Goal: Task Accomplishment & Management: Manage account settings

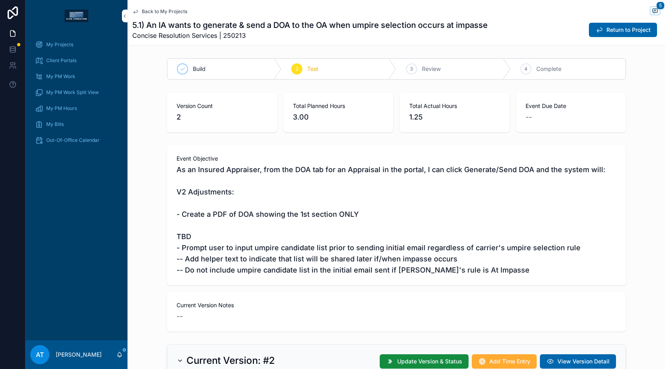
scroll to position [673, 0]
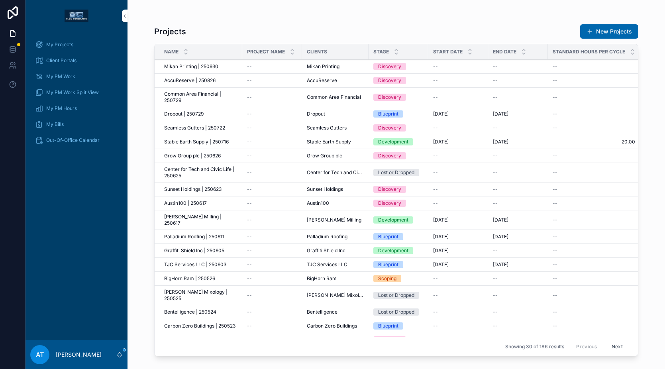
click at [95, 42] on div "My Projects" at bounding box center [76, 44] width 83 height 13
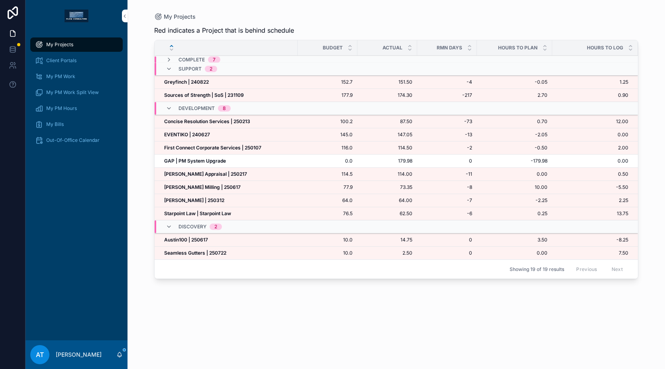
click at [227, 84] on div "Greyfinch | 240822 Greyfinch | 240822" at bounding box center [228, 82] width 129 height 6
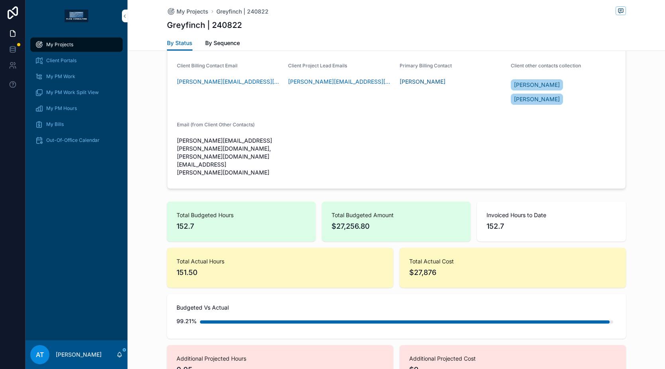
scroll to position [731, 0]
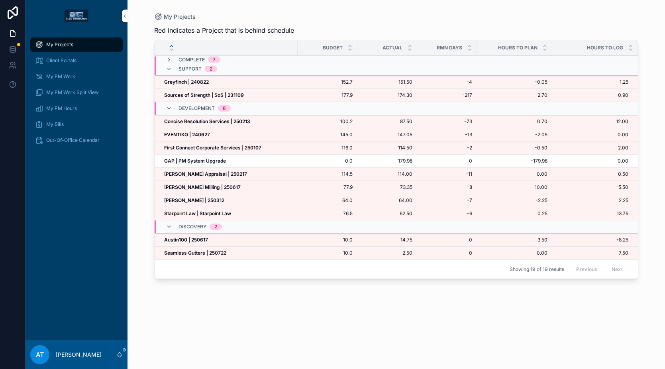
click at [237, 162] on div "GAP | PM System Upgrade GAP | PM System Upgrade" at bounding box center [228, 161] width 129 height 6
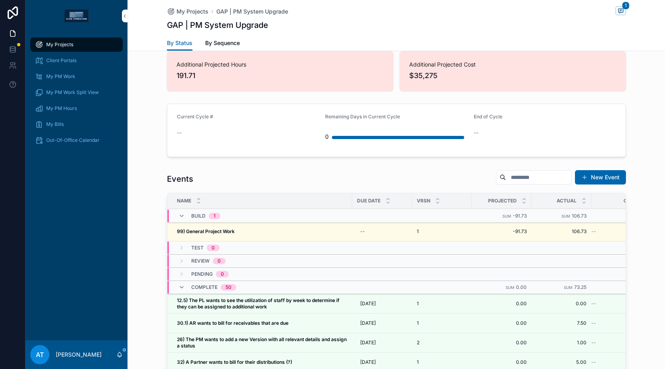
scroll to position [704, 0]
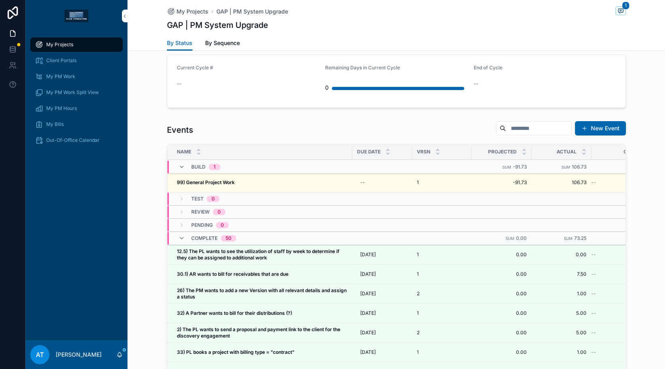
click at [279, 179] on div "99) General Project Work 99) General Project Work" at bounding box center [262, 182] width 171 height 6
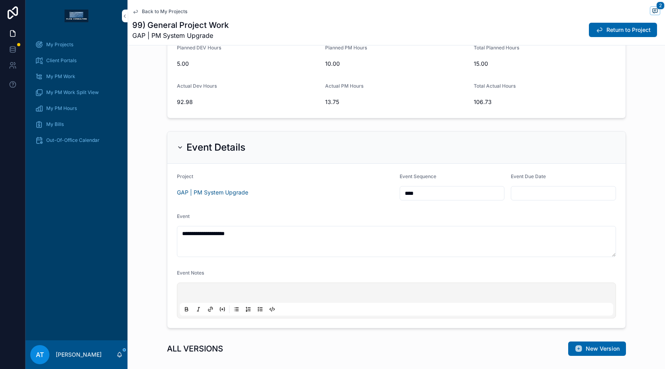
scroll to position [46, 0]
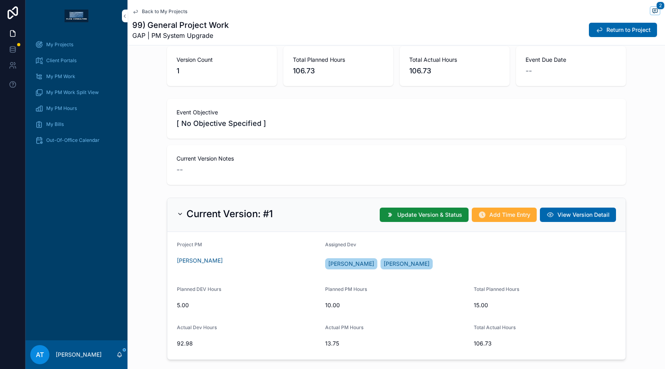
click at [489, 214] on span "Add Time Entry" at bounding box center [509, 215] width 41 height 8
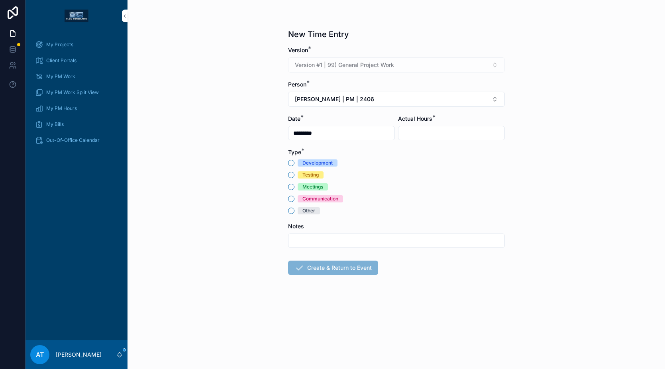
click at [333, 200] on div "Communication" at bounding box center [321, 198] width 36 height 7
click at [295, 200] on button "Communication" at bounding box center [291, 199] width 6 height 6
click at [342, 104] on button "[PERSON_NAME] | PM | 2406" at bounding box center [396, 99] width 217 height 15
click at [354, 143] on span "[PERSON_NAME] | PM | 2508" at bounding box center [383, 144] width 79 height 8
click at [425, 139] on div "scrollable content" at bounding box center [451, 133] width 107 height 14
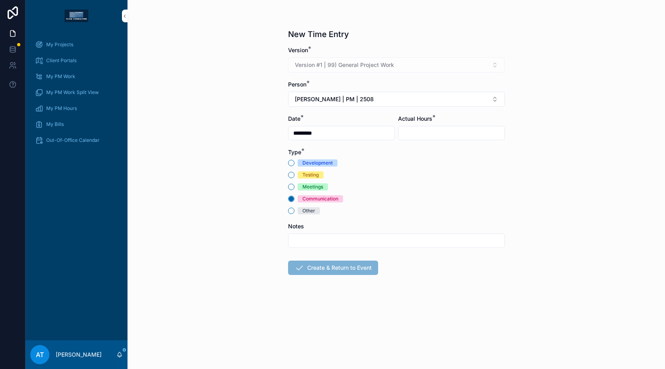
click at [425, 137] on input "scrollable content" at bounding box center [452, 133] width 106 height 11
type input "****"
click at [327, 236] on input "scrollable content" at bounding box center [397, 240] width 216 height 11
drag, startPoint x: 391, startPoint y: 241, endPoint x: 359, endPoint y: 242, distance: 32.3
click at [359, 242] on input "**********" at bounding box center [397, 240] width 216 height 11
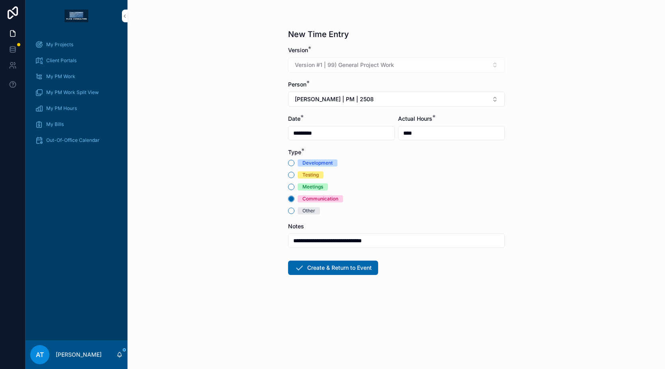
type input "**********"
click at [359, 265] on button "Create & Return to Event" at bounding box center [333, 268] width 90 height 14
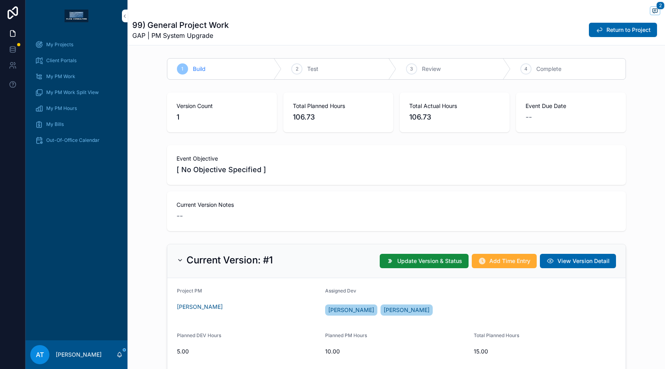
click at [57, 124] on span "My Bills" at bounding box center [55, 124] width 18 height 6
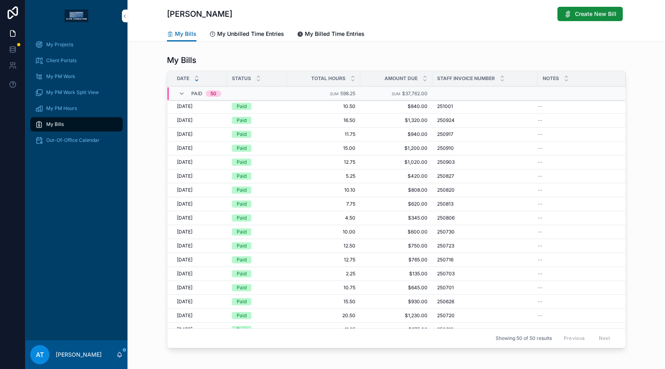
click at [254, 35] on span "My Unbilled Time Entries" at bounding box center [250, 34] width 67 height 8
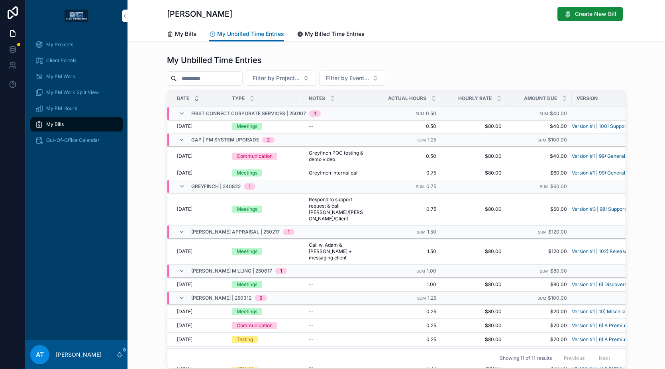
scroll to position [29, 0]
